Goal: Contribute content: Contribute content

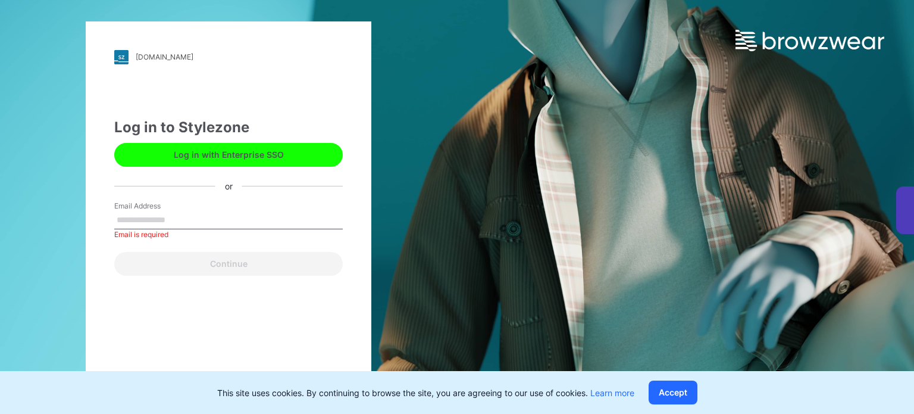
click at [244, 157] on button "Log in with Enterprise SSO" at bounding box center [228, 155] width 229 height 24
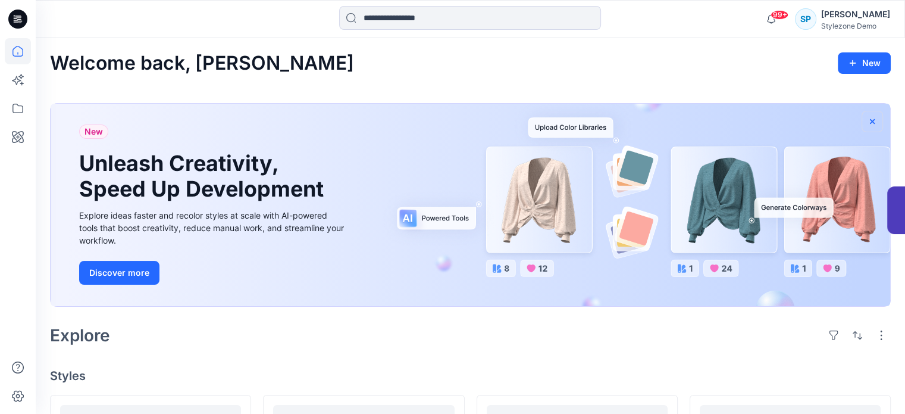
click at [874, 118] on icon "button" at bounding box center [873, 122] width 10 height 10
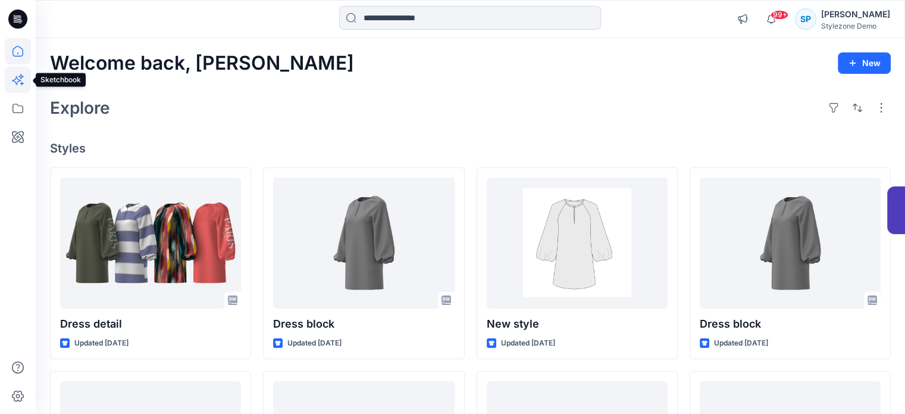
click at [19, 80] on icon at bounding box center [16, 80] width 9 height 9
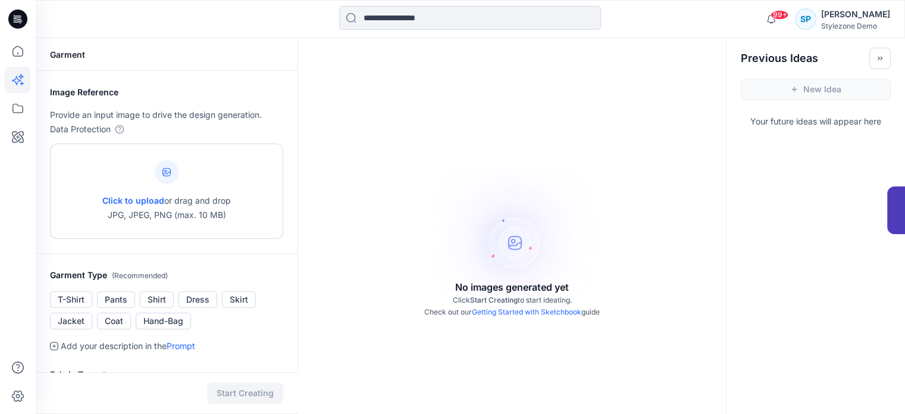
click at [166, 176] on div at bounding box center [167, 172] width 24 height 24
type input "**********"
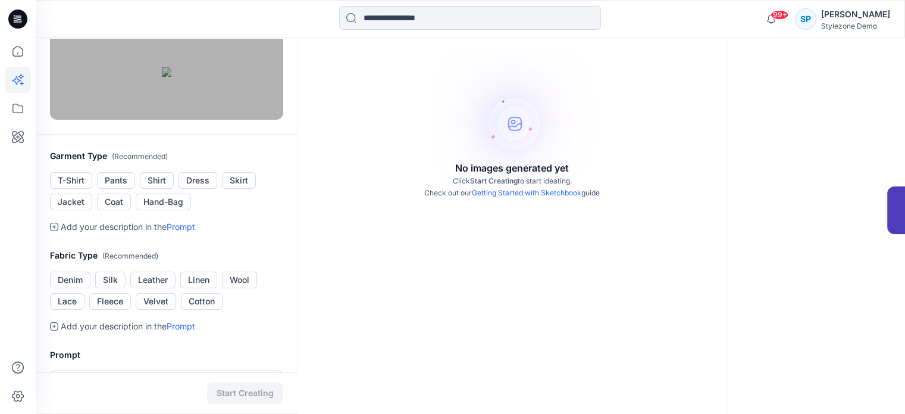
scroll to position [179, 0]
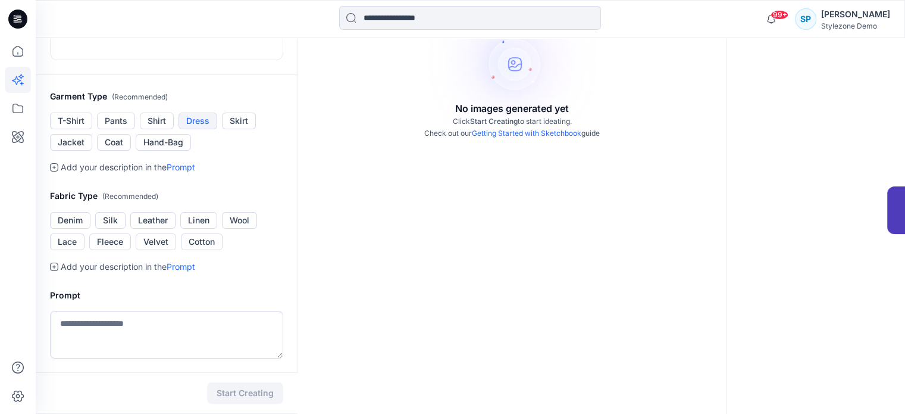
click at [202, 129] on button "Dress" at bounding box center [198, 121] width 39 height 17
click at [195, 172] on link "Prompt" at bounding box center [181, 167] width 29 height 10
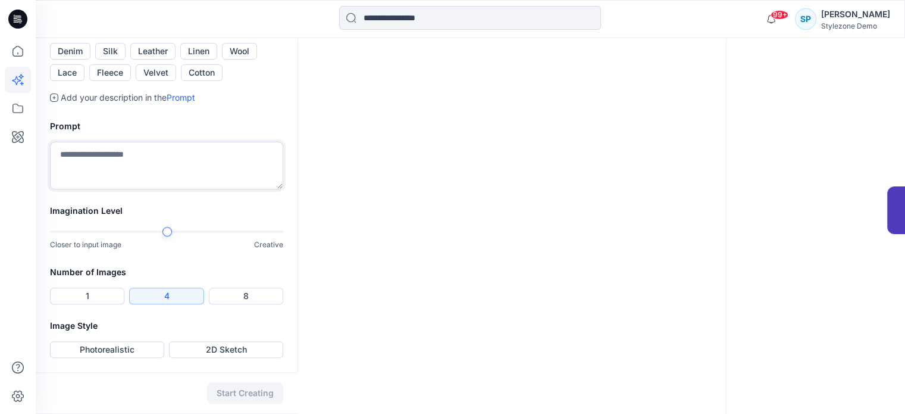
click at [179, 189] on textarea at bounding box center [166, 166] width 233 height 48
click at [263, 236] on div at bounding box center [166, 231] width 233 height 8
click at [202, 189] on textarea at bounding box center [166, 166] width 233 height 48
type textarea "*"
click at [76, 189] on textarea at bounding box center [166, 166] width 233 height 48
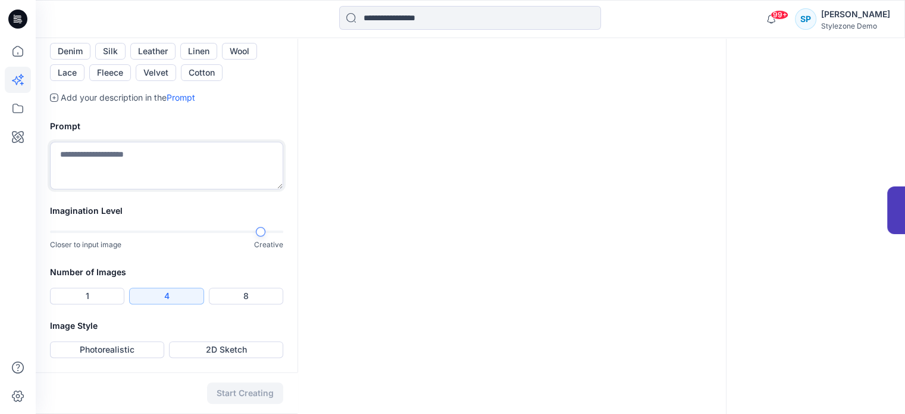
paste textarea "**********"
click at [70, 189] on textarea "**********" at bounding box center [166, 166] width 233 height 48
paste textarea "**********"
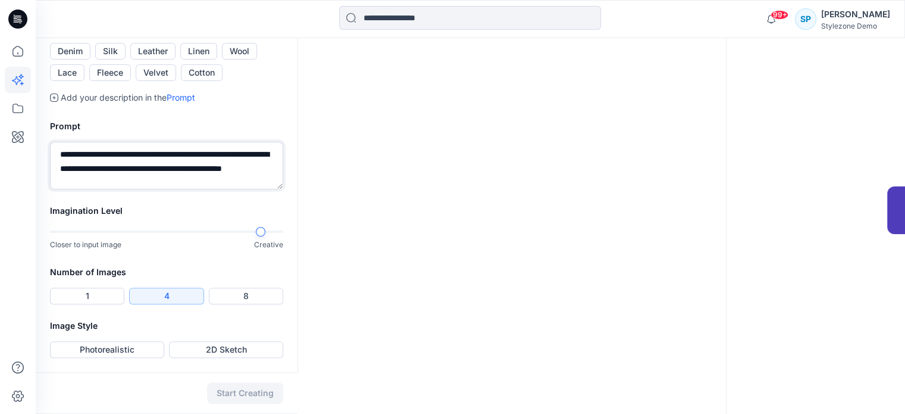
click at [233, 189] on textarea "**********" at bounding box center [166, 166] width 233 height 48
click at [88, 189] on textarea "**********" at bounding box center [166, 166] width 233 height 48
click at [116, 189] on textarea "**********" at bounding box center [166, 166] width 233 height 48
click at [145, 189] on textarea "**********" at bounding box center [166, 166] width 233 height 48
click at [247, 189] on textarea "**********" at bounding box center [166, 166] width 233 height 48
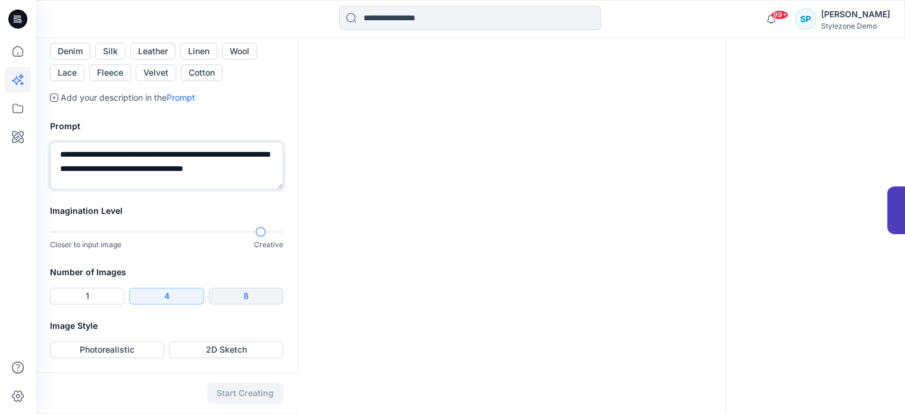
type textarea "**********"
click at [228, 304] on button "8" at bounding box center [246, 296] width 74 height 17
click at [278, 233] on div at bounding box center [166, 231] width 233 height 2
click at [142, 348] on button "Photorealistic" at bounding box center [107, 349] width 114 height 17
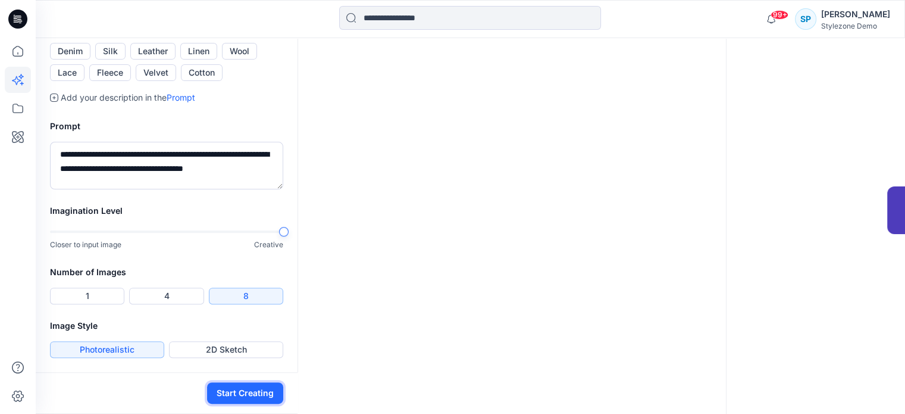
click at [238, 389] on button "Start Creating" at bounding box center [245, 392] width 76 height 21
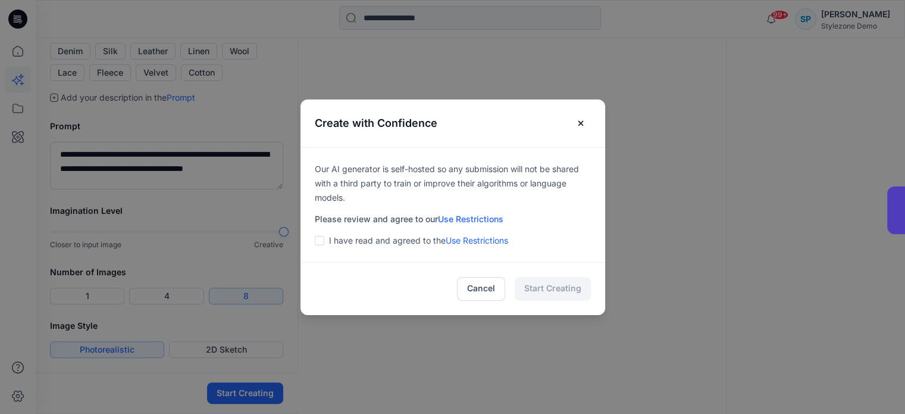
click at [323, 243] on span at bounding box center [320, 241] width 10 height 10
click at [554, 289] on button "Start Creating" at bounding box center [553, 289] width 76 height 24
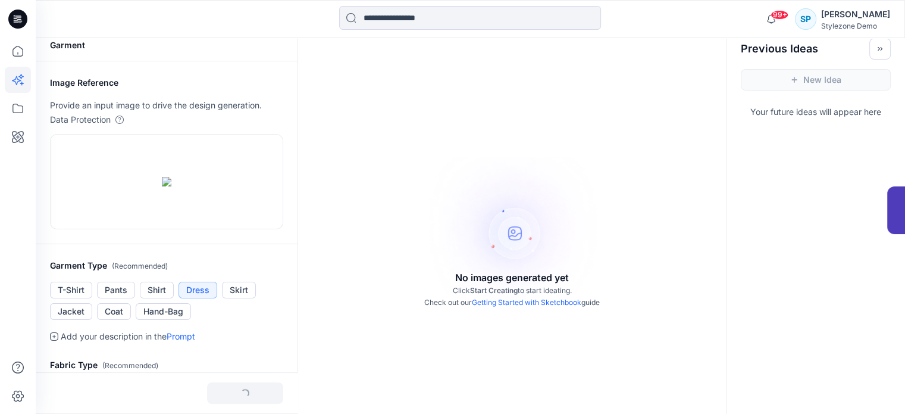
scroll to position [7, 0]
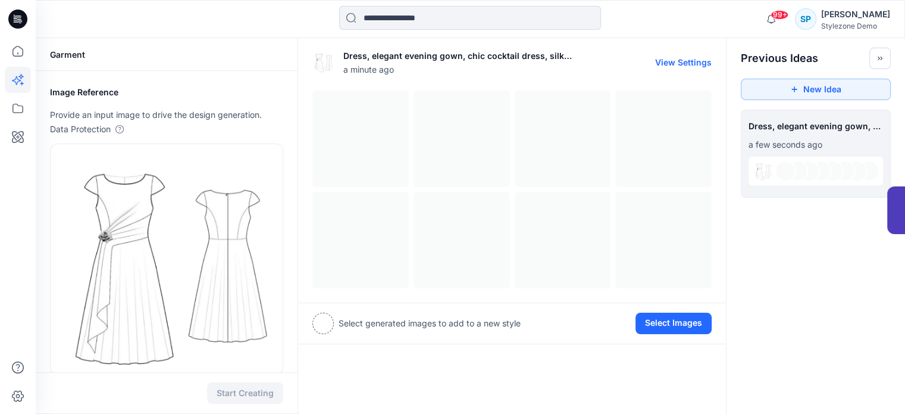
click at [686, 64] on button "View Settings" at bounding box center [683, 62] width 57 height 10
click at [682, 59] on button "View Settings" at bounding box center [683, 62] width 57 height 10
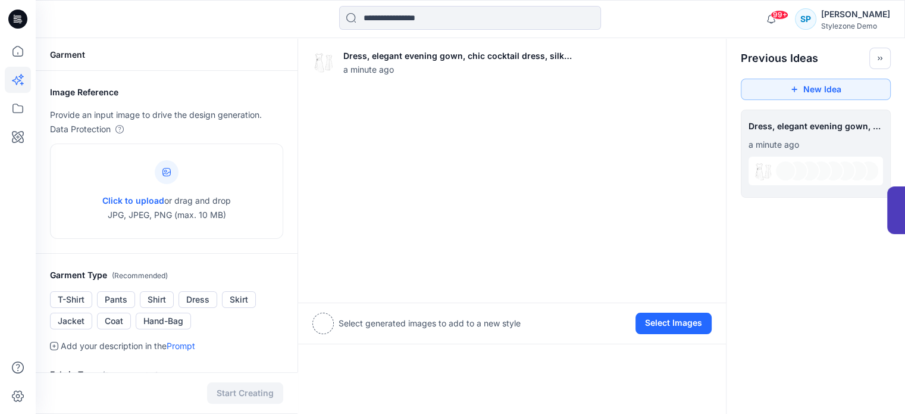
click at [802, 171] on div at bounding box center [797, 170] width 21 height 21
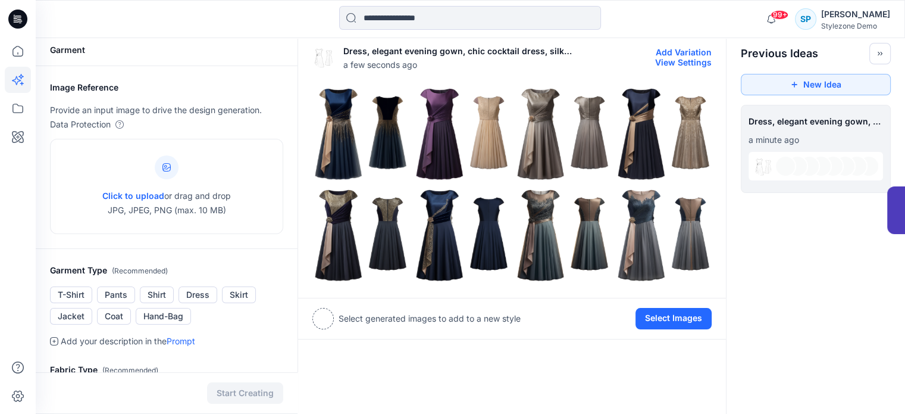
click at [641, 138] on img at bounding box center [663, 133] width 95 height 95
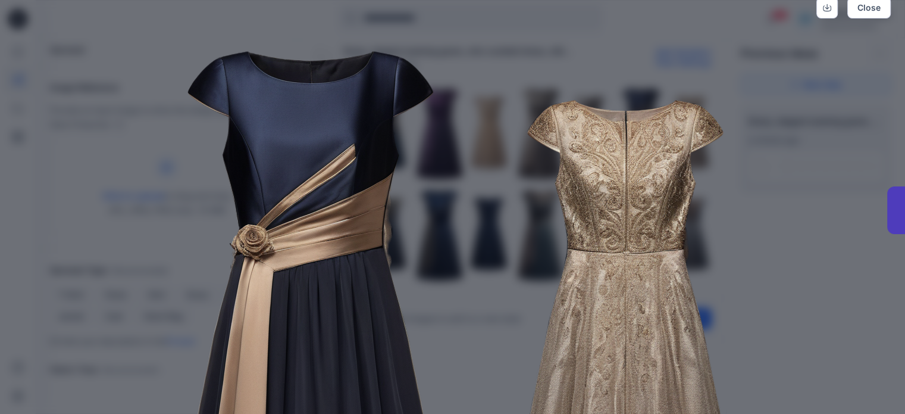
scroll to position [0, 0]
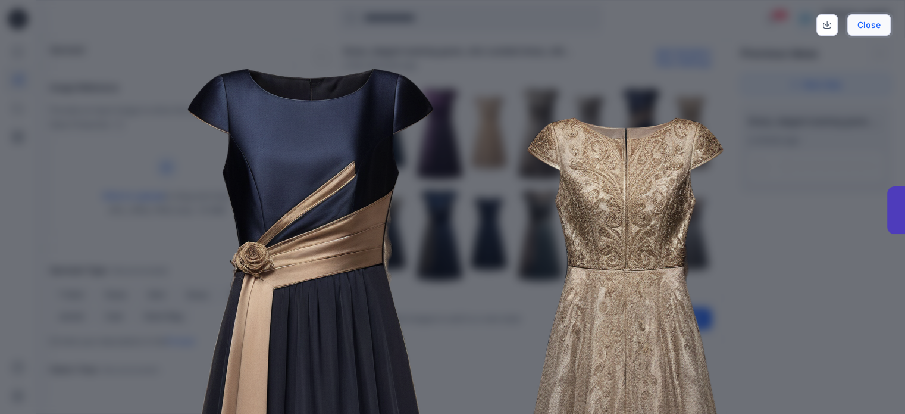
click at [874, 25] on button "Close" at bounding box center [869, 24] width 43 height 21
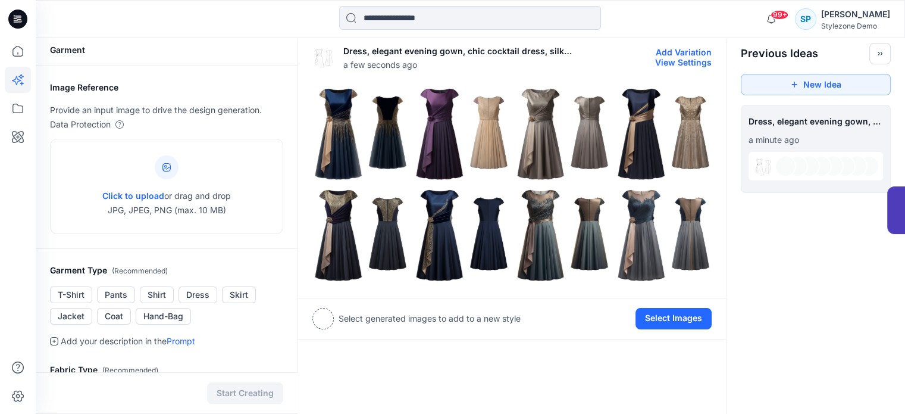
click at [542, 232] on img at bounding box center [563, 235] width 95 height 95
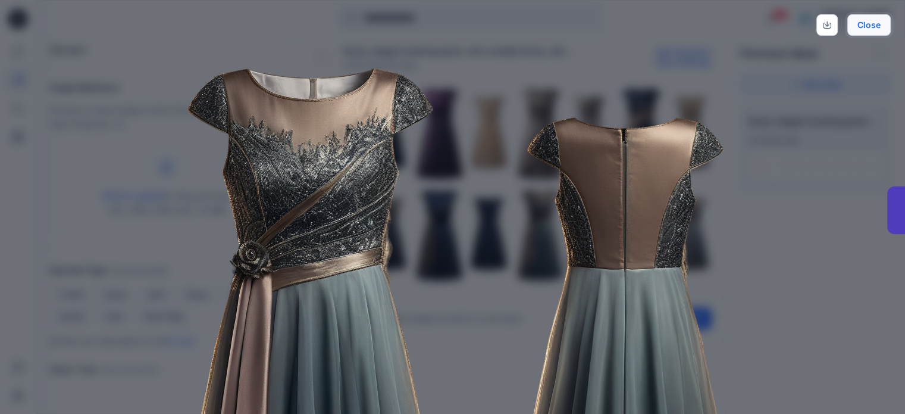
click at [877, 31] on button "Close" at bounding box center [869, 24] width 43 height 21
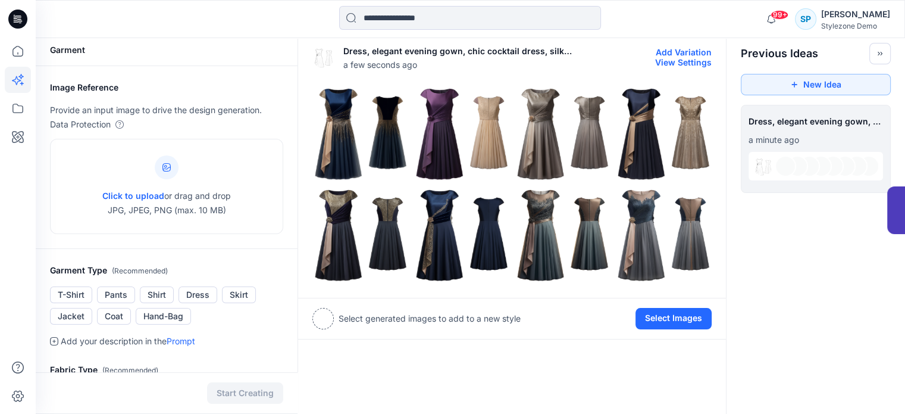
click at [557, 233] on img at bounding box center [563, 235] width 95 height 95
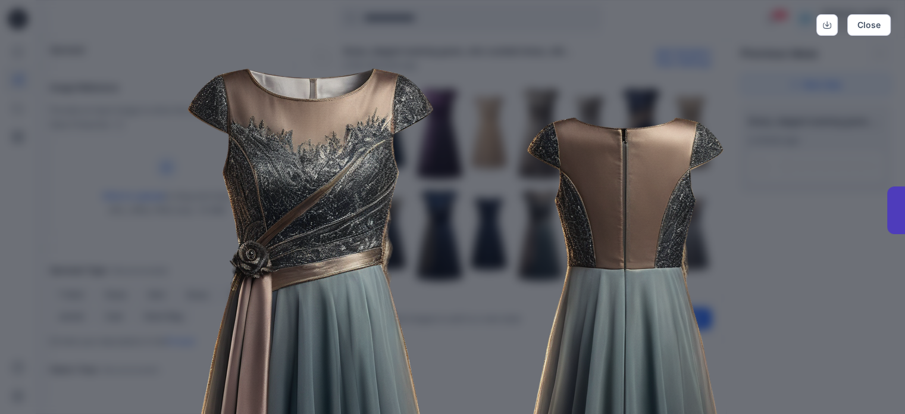
click at [790, 180] on div "Close" at bounding box center [452, 207] width 905 height 414
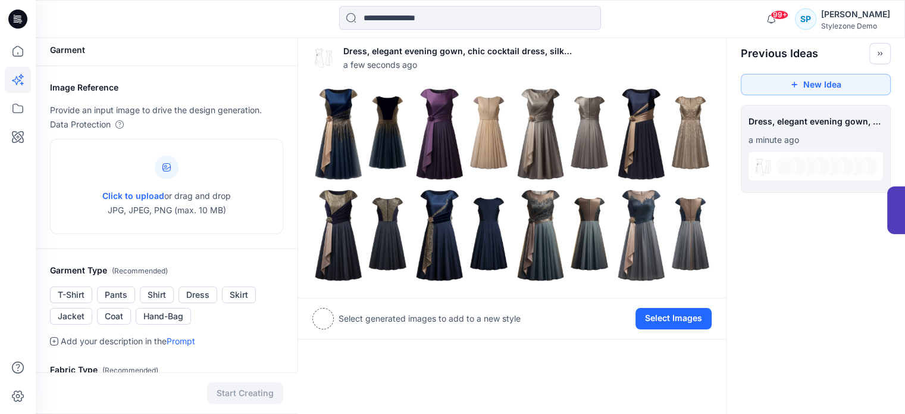
click at [324, 323] on div at bounding box center [323, 318] width 21 height 21
click at [324, 316] on div at bounding box center [323, 318] width 21 height 21
click at [571, 223] on img at bounding box center [563, 235] width 95 height 95
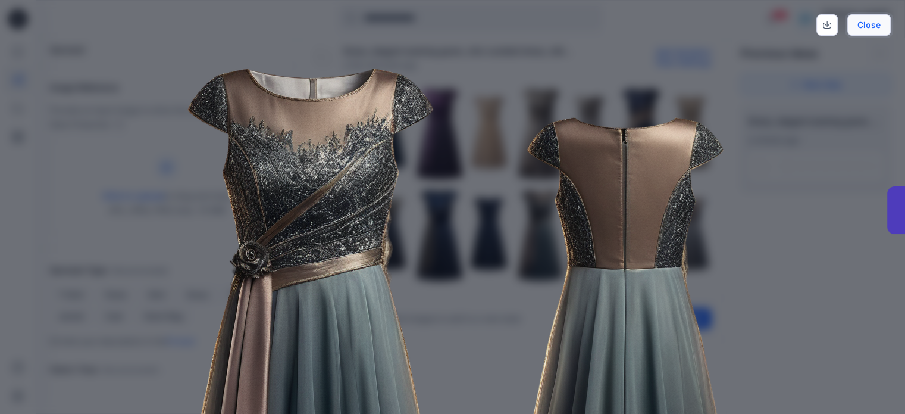
click at [867, 26] on button "Close" at bounding box center [869, 24] width 43 height 21
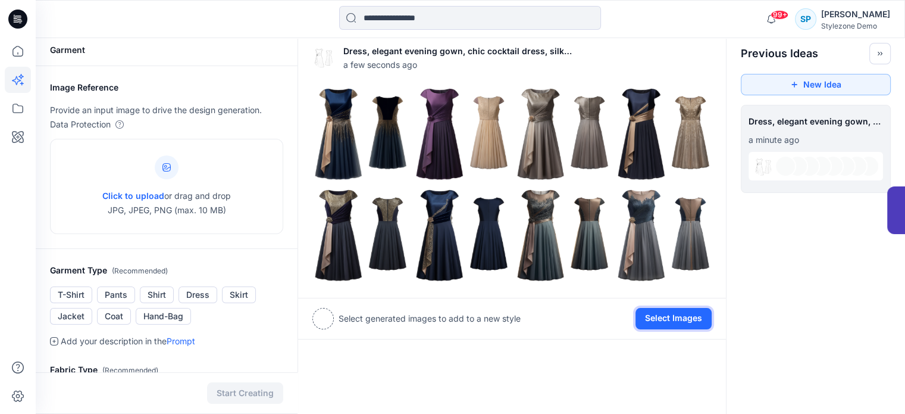
click at [676, 314] on button "Select Images" at bounding box center [674, 318] width 76 height 21
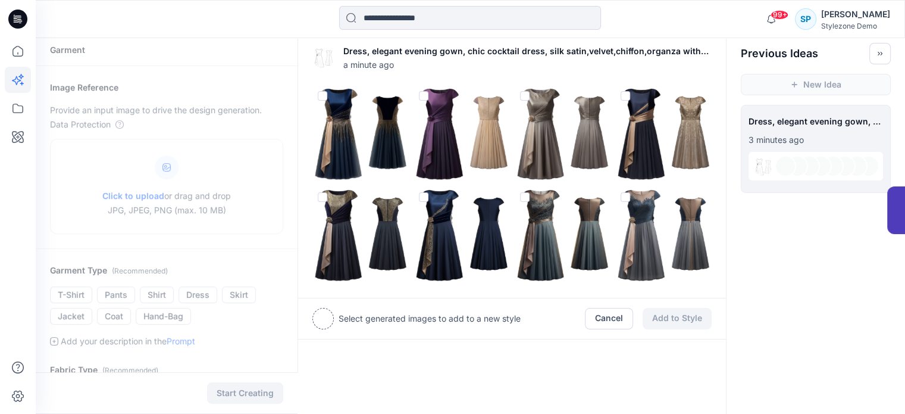
click at [525, 197] on span at bounding box center [525, 197] width 10 height 10
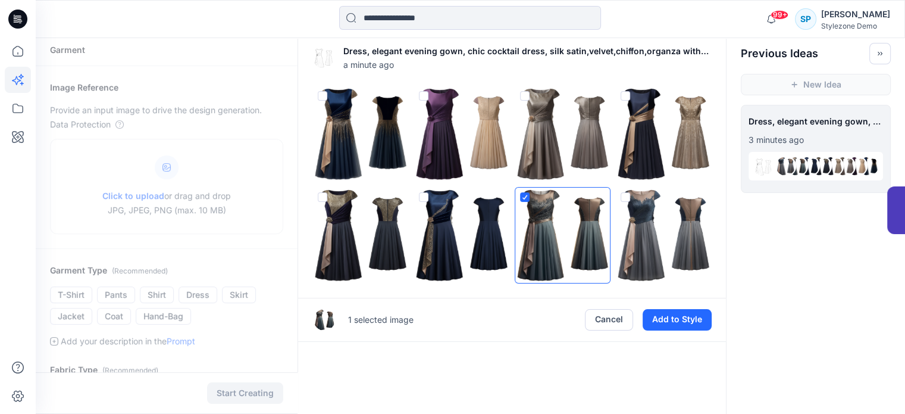
click at [645, 101] on img at bounding box center [663, 133] width 95 height 95
click at [464, 211] on img at bounding box center [461, 235] width 95 height 95
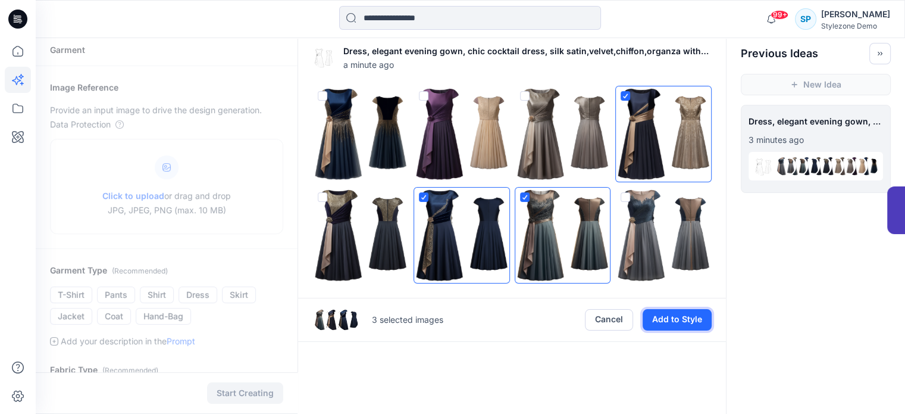
click at [669, 320] on button "Add to Style" at bounding box center [677, 319] width 69 height 21
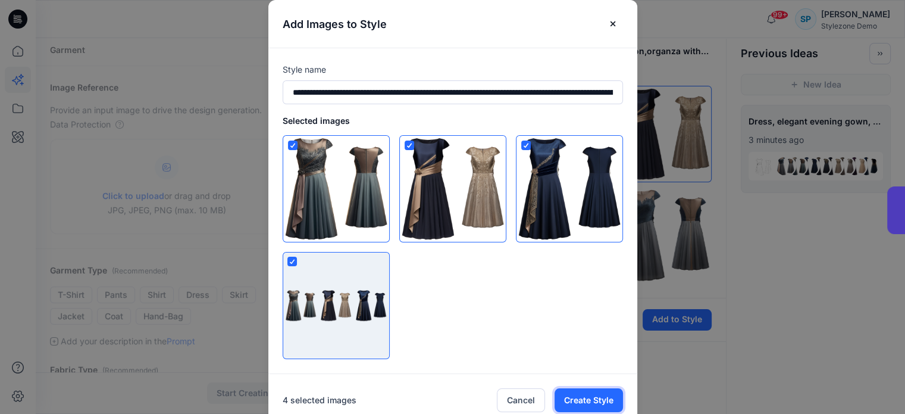
click at [608, 404] on button "Create Style" at bounding box center [589, 400] width 68 height 24
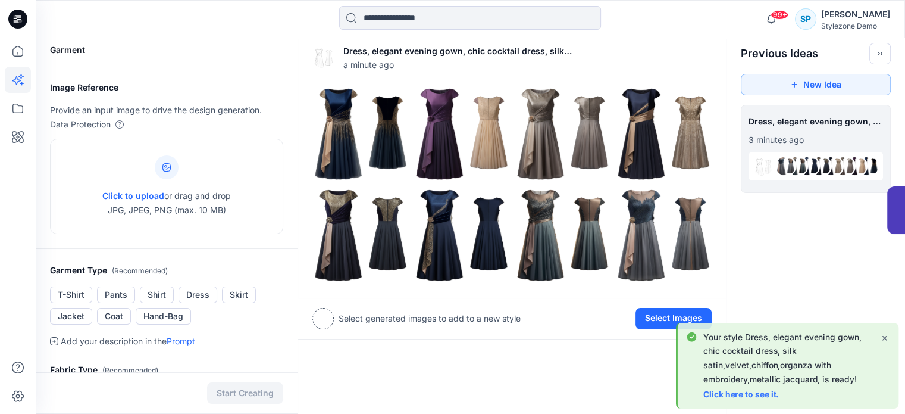
click at [714, 398] on link "Click here to see it." at bounding box center [742, 394] width 76 height 10
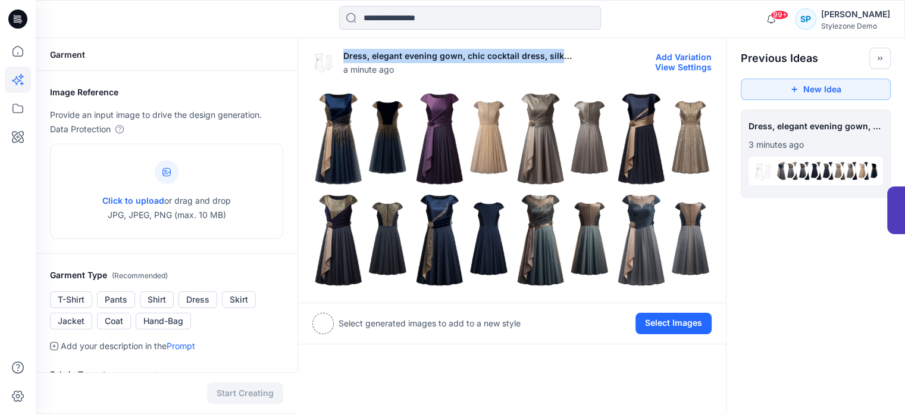
drag, startPoint x: 341, startPoint y: 57, endPoint x: 582, endPoint y: 62, distance: 240.6
click at [582, 62] on div "Dress, elegant evening gown, chic cocktail dress, silk satin,velvet,chiffon,org…" at bounding box center [512, 62] width 399 height 38
copy p "Dress, elegant evening gown, chic cocktail dress, silk"
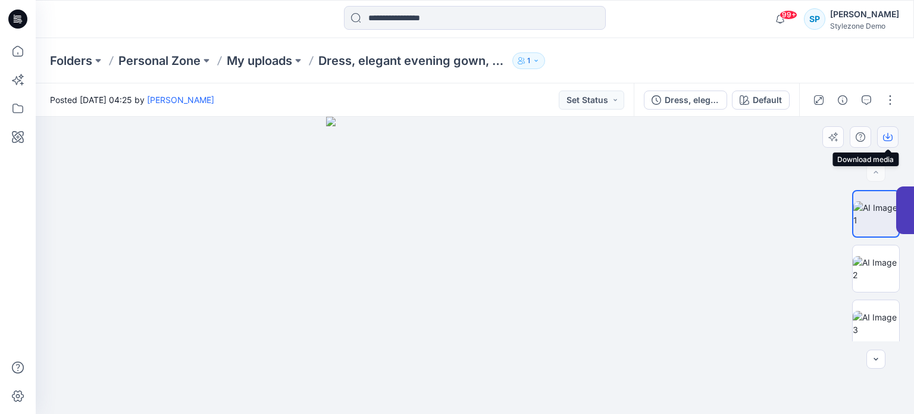
click at [893, 140] on button "button" at bounding box center [887, 136] width 21 height 21
click at [22, 138] on icon at bounding box center [18, 137] width 12 height 12
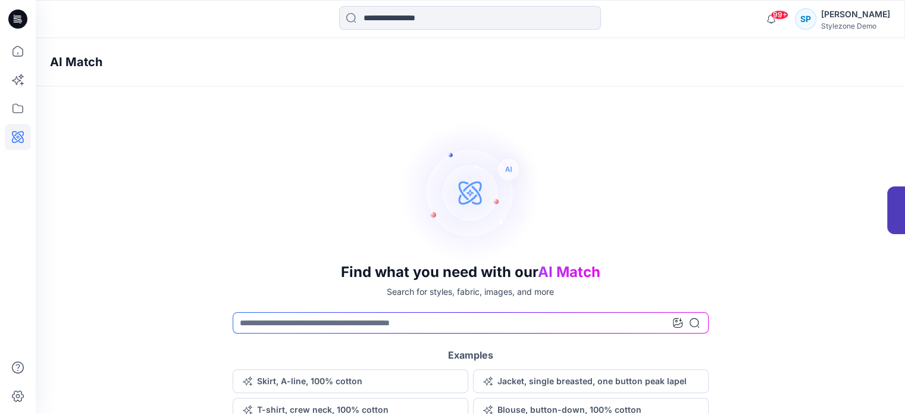
scroll to position [19, 0]
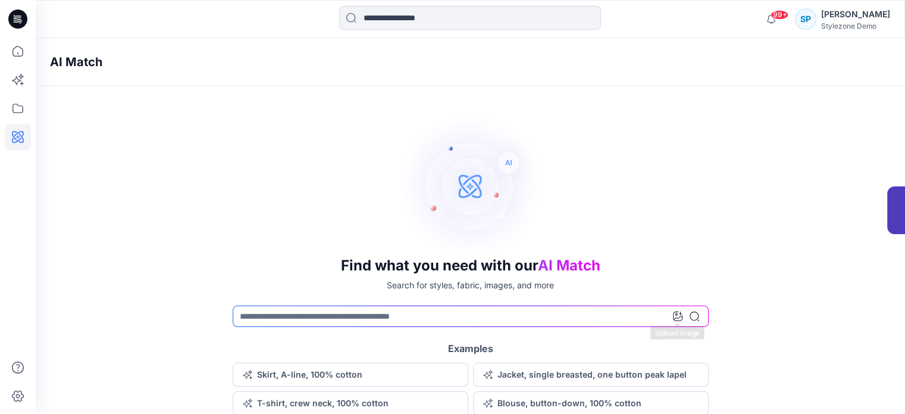
click at [682, 317] on icon at bounding box center [678, 316] width 10 height 10
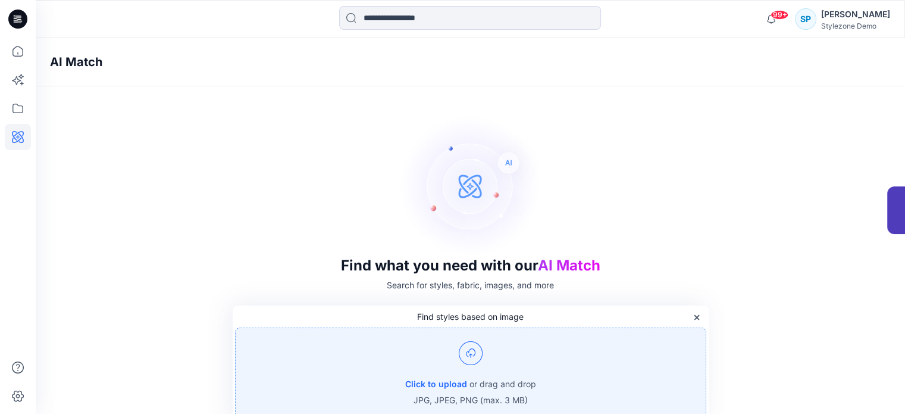
click at [465, 364] on div "Click to upload or drag and drop JPG, JPEG, PNG (max. 3 MB)" at bounding box center [470, 374] width 471 height 95
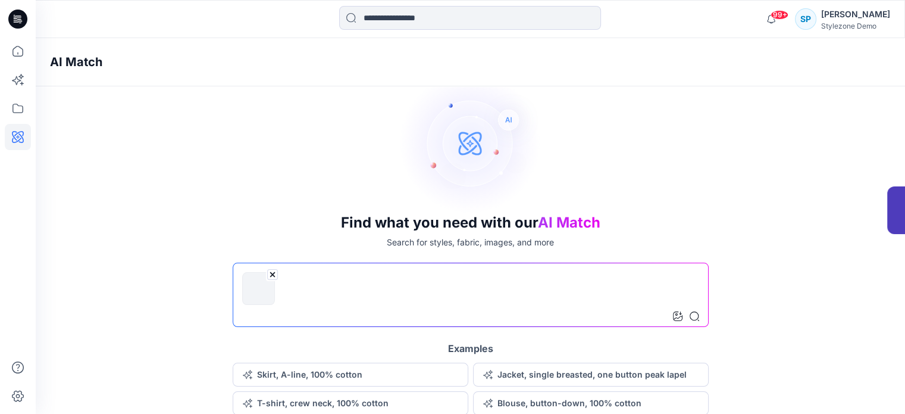
scroll to position [62, 0]
click at [694, 317] on icon at bounding box center [695, 316] width 10 height 10
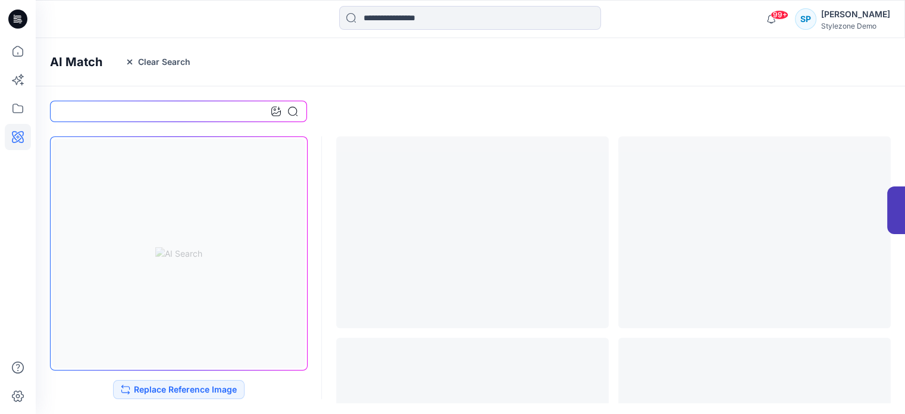
scroll to position [0, 0]
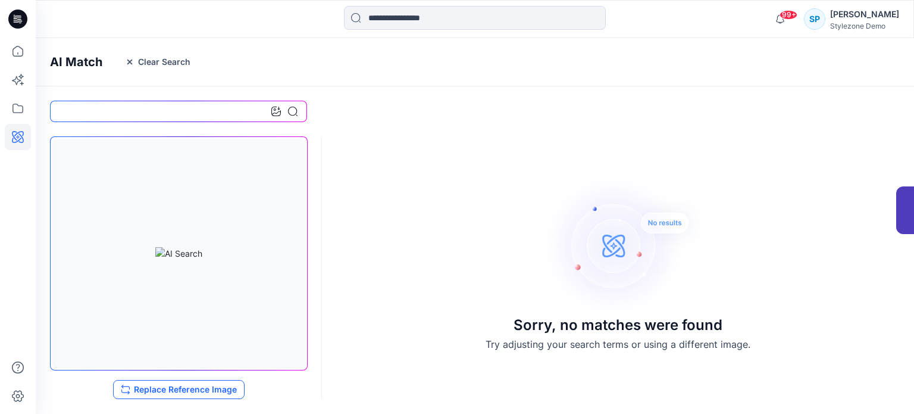
click at [176, 385] on button "Replace Reference Image" at bounding box center [179, 389] width 132 height 19
click at [274, 110] on icon at bounding box center [276, 112] width 10 height 10
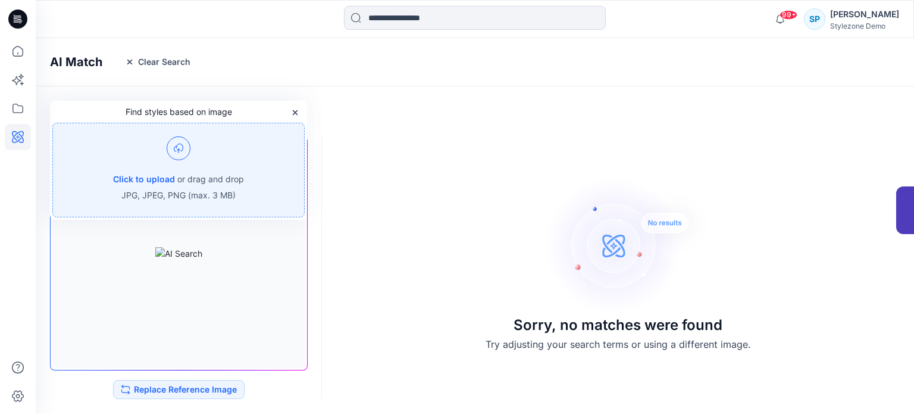
click at [427, 193] on div "Sorry, no matches were found Try adjusting your search terms or using a differe…" at bounding box center [475, 262] width 879 height 281
click at [295, 114] on icon "button" at bounding box center [296, 113] width 10 height 10
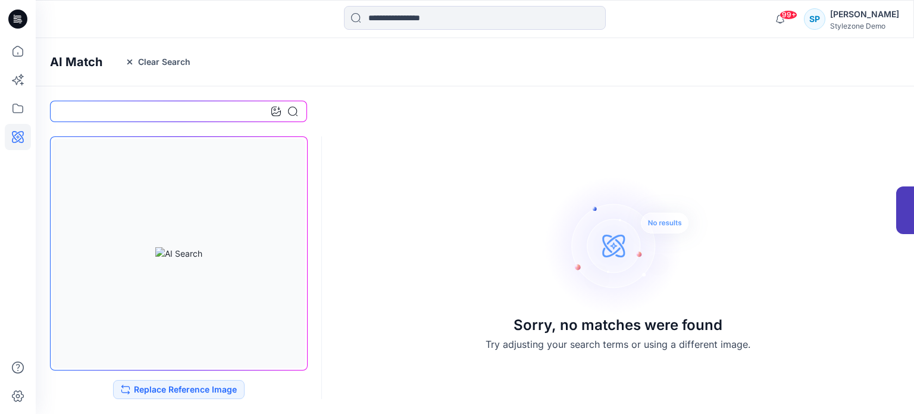
click at [21, 18] on icon at bounding box center [18, 17] width 5 height 1
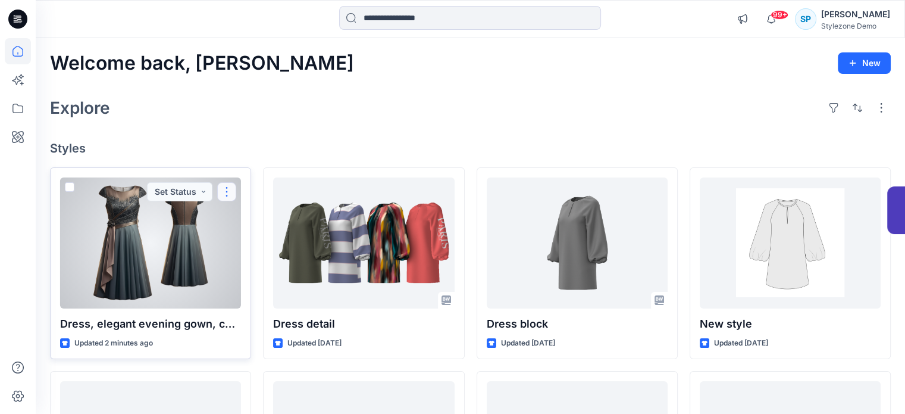
click at [221, 191] on button "button" at bounding box center [226, 191] width 19 height 19
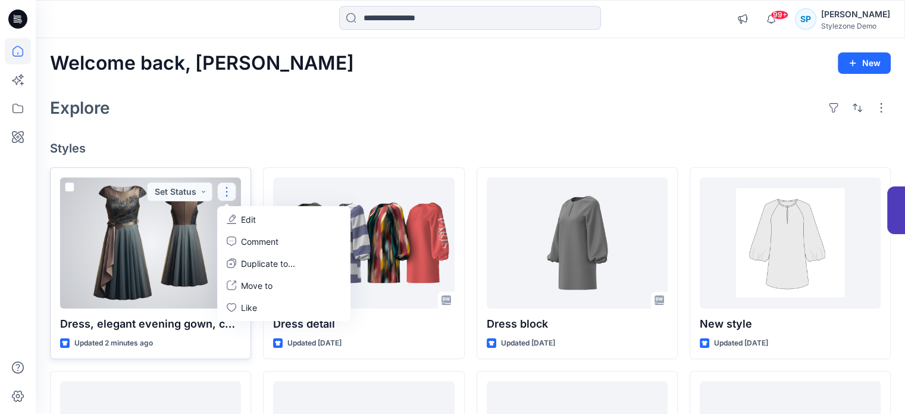
click at [148, 226] on div at bounding box center [150, 242] width 181 height 131
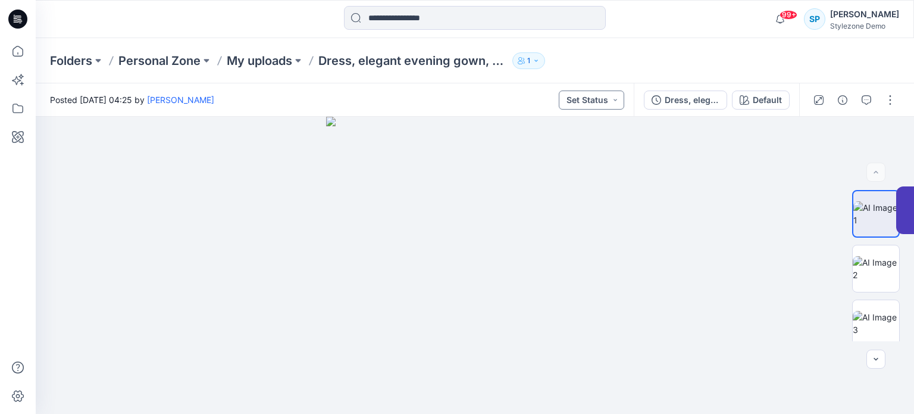
click at [617, 98] on button "Set Status" at bounding box center [591, 99] width 65 height 19
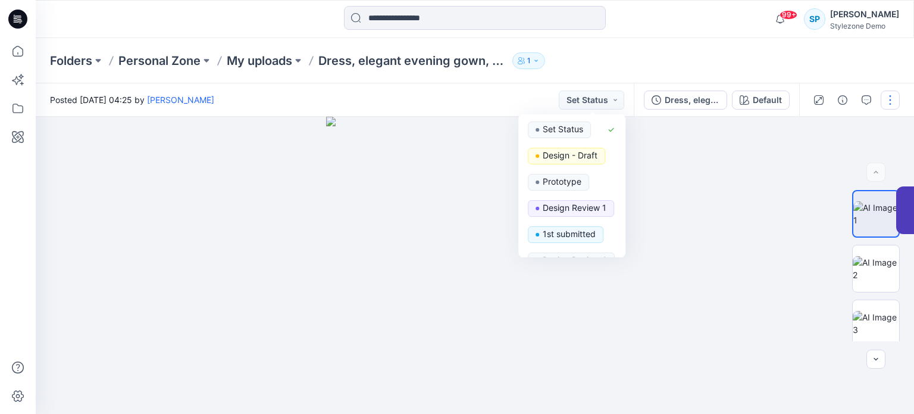
click at [892, 99] on button "button" at bounding box center [890, 99] width 19 height 19
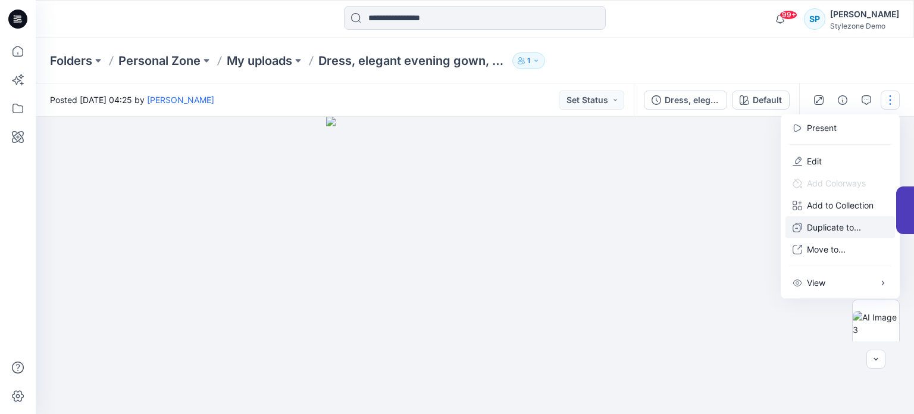
click at [823, 224] on p "Duplicate to..." at bounding box center [834, 227] width 54 height 13
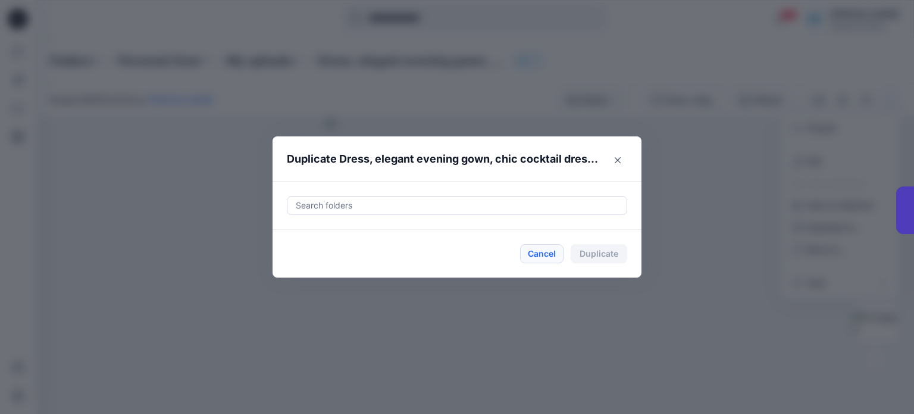
click at [552, 254] on button "Cancel" at bounding box center [541, 253] width 43 height 19
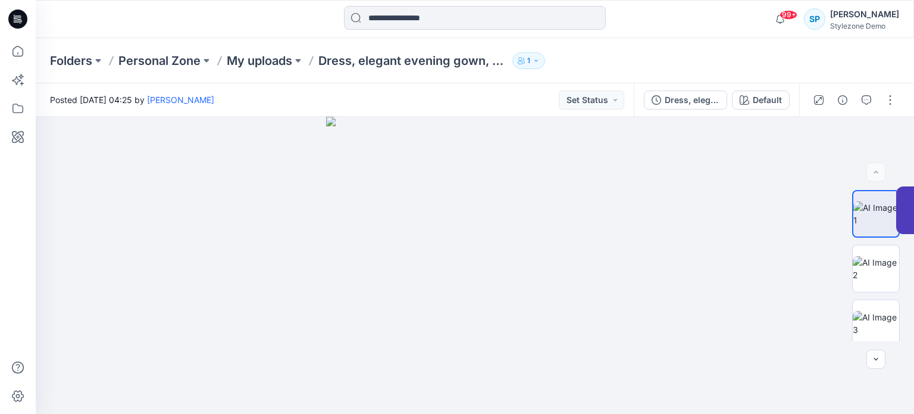
click at [530, 60] on p "1" at bounding box center [528, 60] width 3 height 13
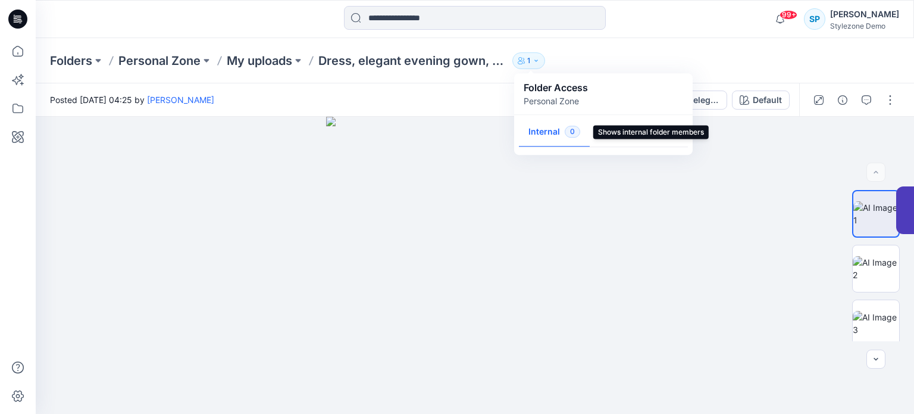
click at [562, 133] on button "Internal 0" at bounding box center [554, 132] width 71 height 30
click at [636, 135] on button "External 1" at bounding box center [625, 132] width 71 height 30
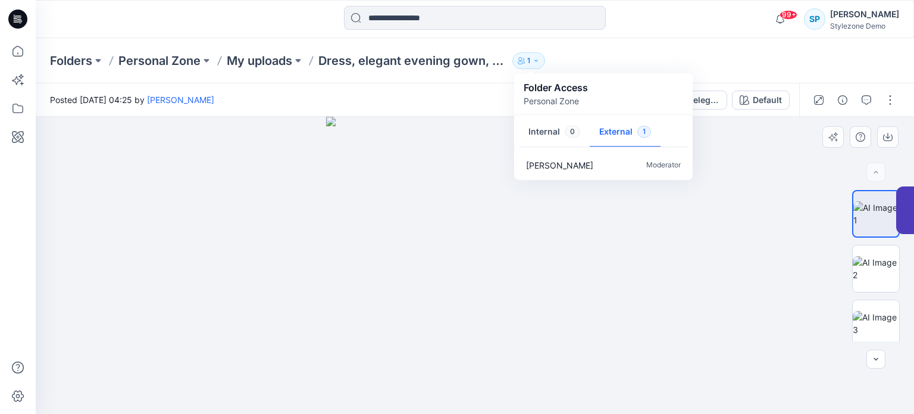
click at [705, 242] on div at bounding box center [475, 265] width 879 height 297
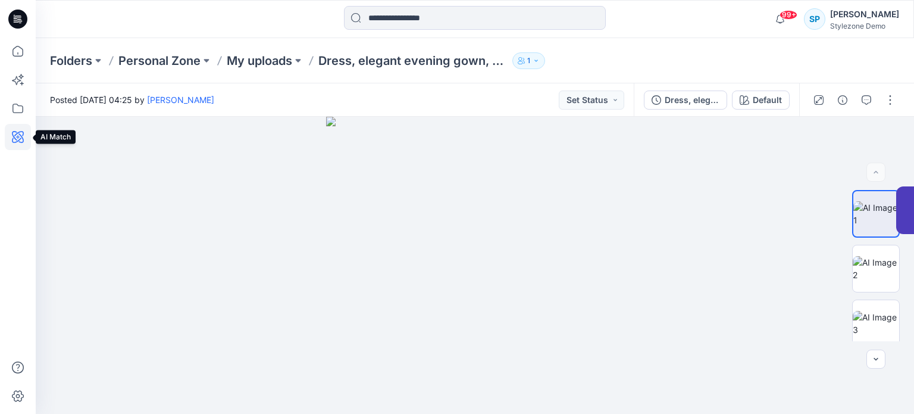
click at [15, 139] on icon at bounding box center [18, 137] width 26 height 26
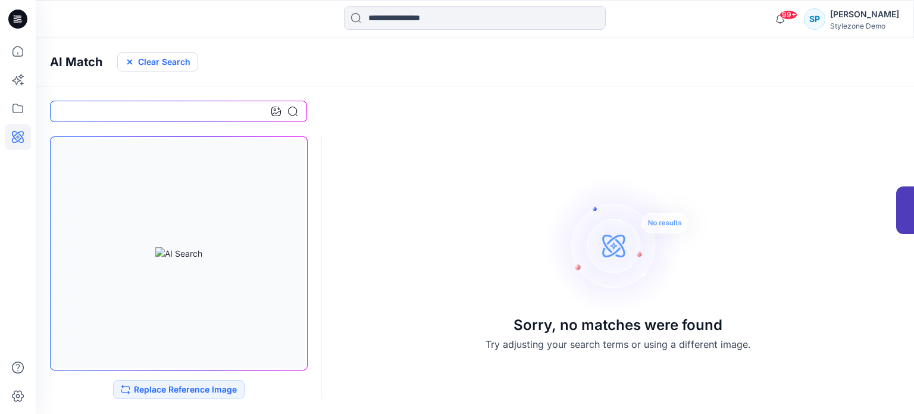
click at [154, 64] on button "Clear Search" at bounding box center [157, 61] width 81 height 19
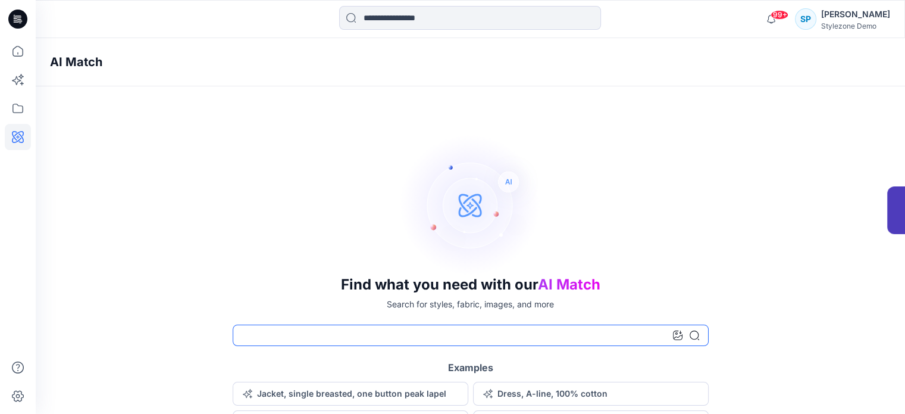
click at [283, 339] on input at bounding box center [471, 334] width 476 height 21
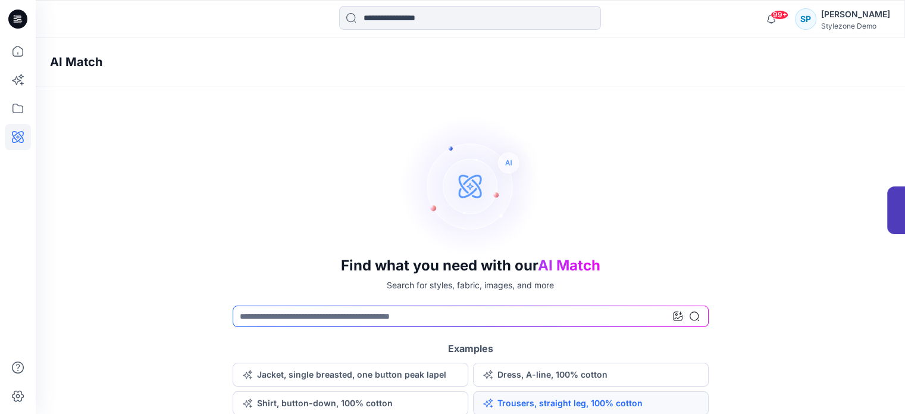
click at [499, 405] on button "Trousers, straight leg, 100% cotton" at bounding box center [591, 403] width 236 height 24
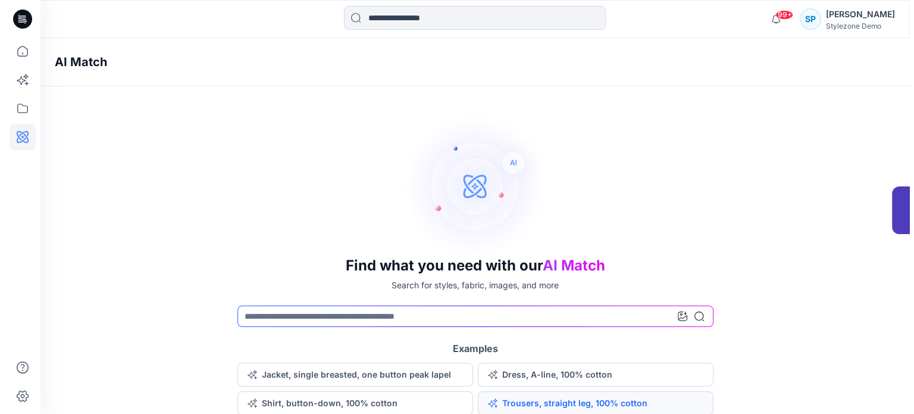
scroll to position [0, 0]
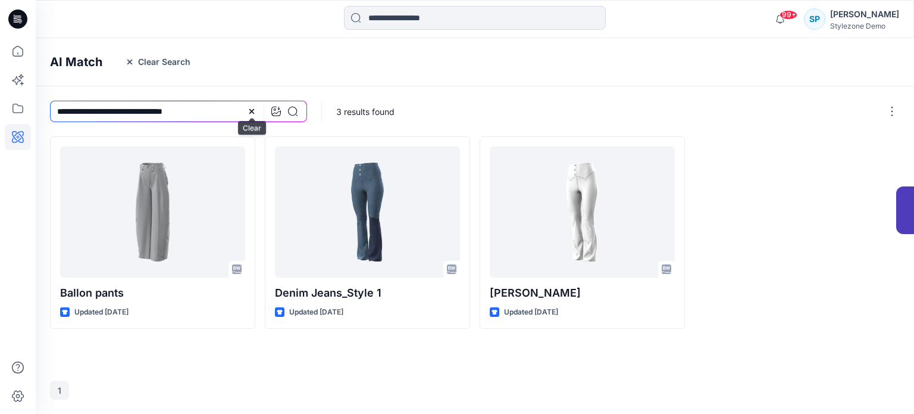
click at [251, 114] on icon at bounding box center [252, 112] width 10 height 10
click at [198, 114] on input at bounding box center [178, 111] width 257 height 21
click at [126, 110] on input at bounding box center [178, 111] width 257 height 21
paste input "**********"
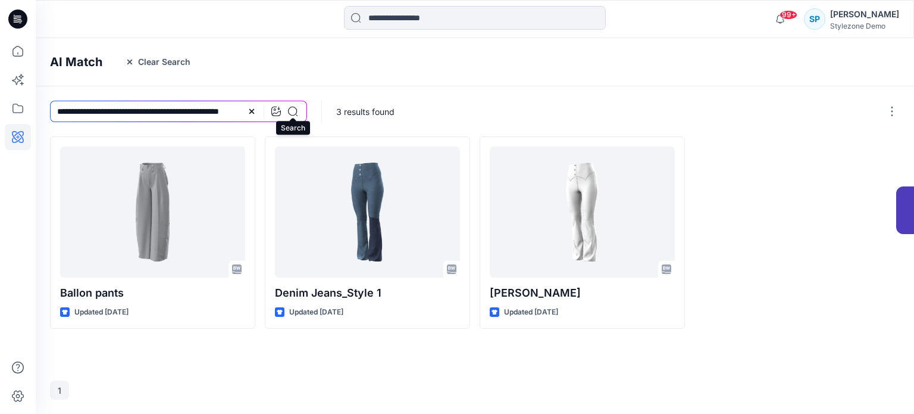
type input "**********"
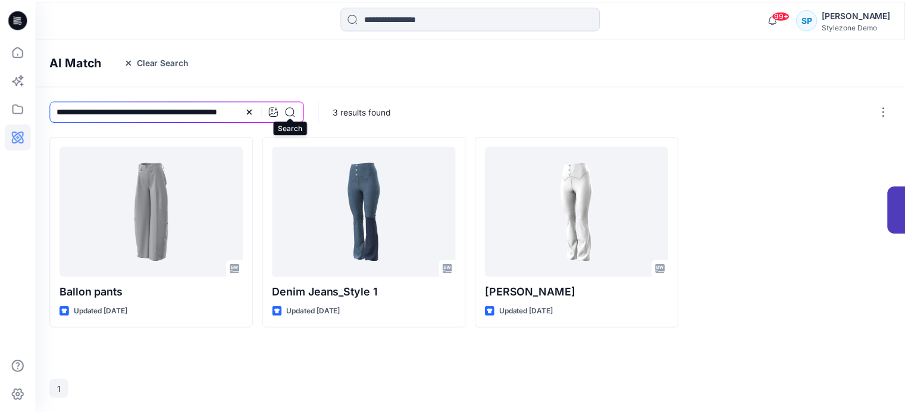
scroll to position [0, 0]
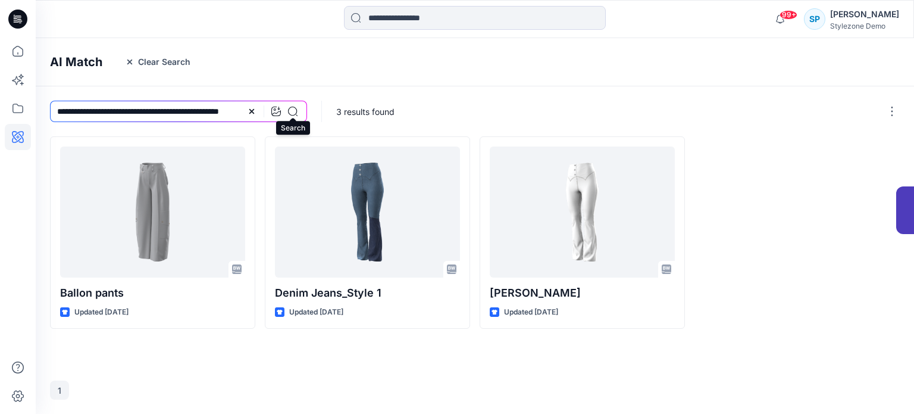
click at [292, 112] on icon at bounding box center [293, 112] width 10 height 10
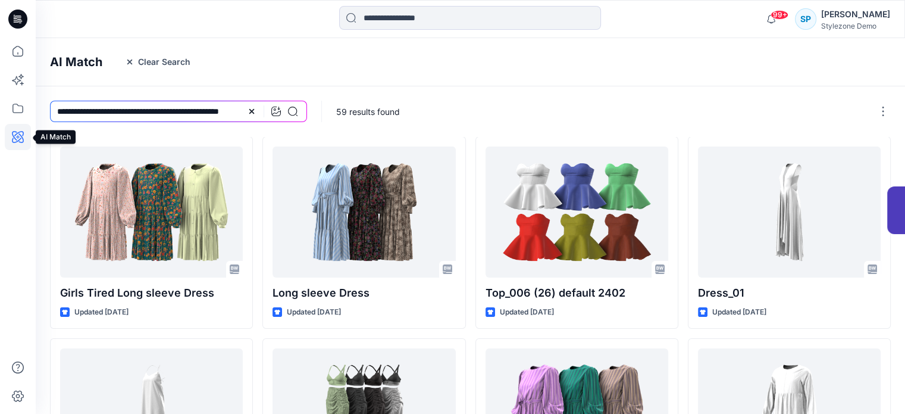
click at [22, 140] on icon at bounding box center [18, 137] width 26 height 26
click at [14, 135] on icon at bounding box center [18, 137] width 26 height 26
click at [275, 109] on icon at bounding box center [276, 112] width 10 height 10
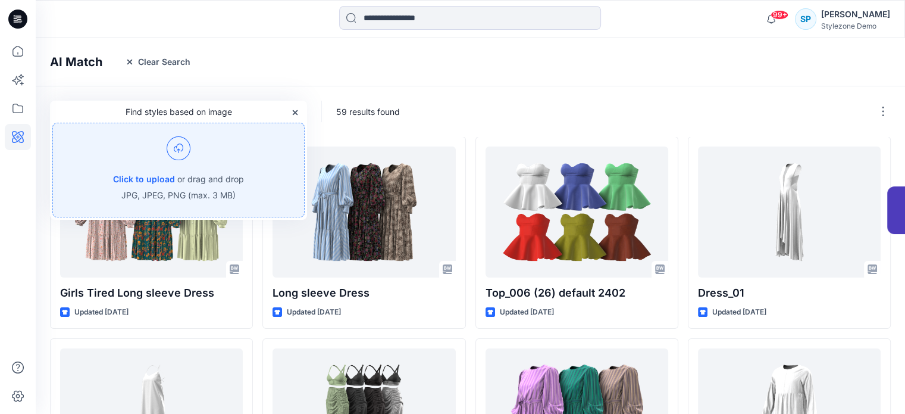
click at [188, 152] on img at bounding box center [179, 148] width 24 height 24
